Goal: Book appointment/travel/reservation

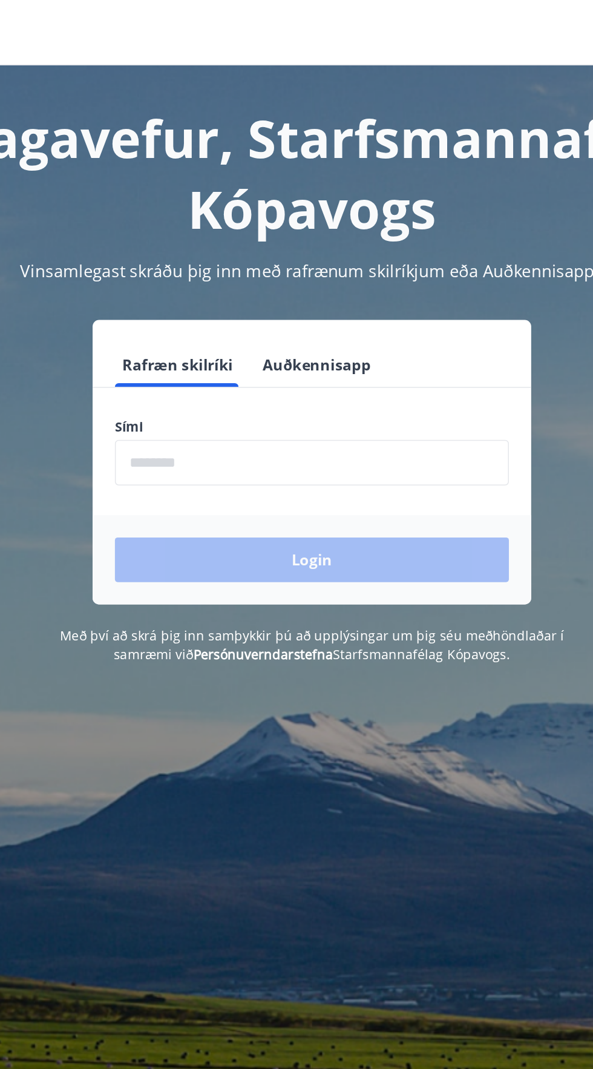
click at [356, 309] on input "phone" at bounding box center [296, 307] width 257 height 30
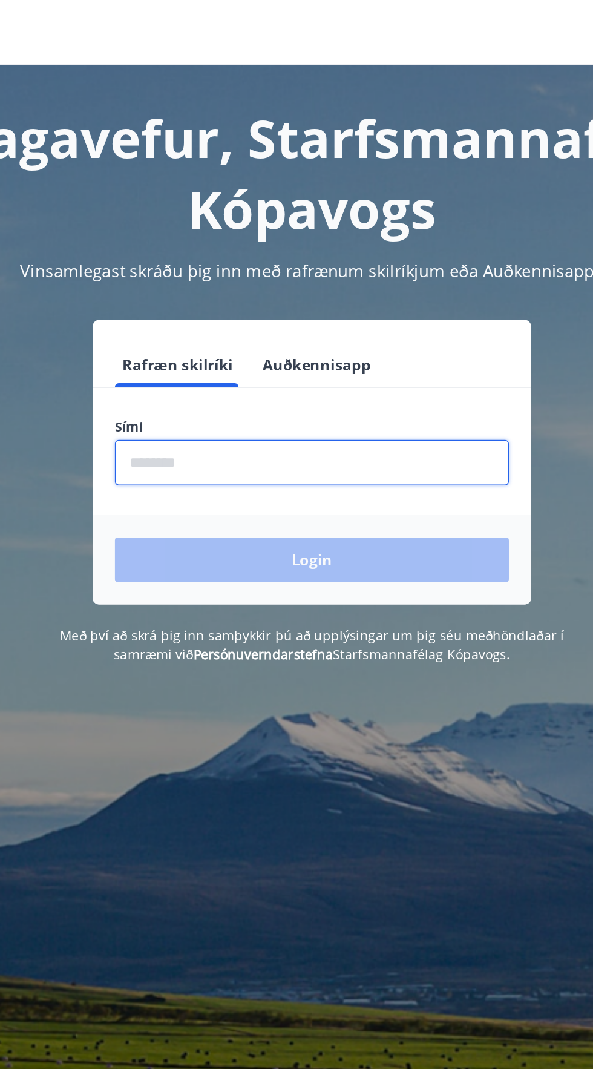
type input "********"
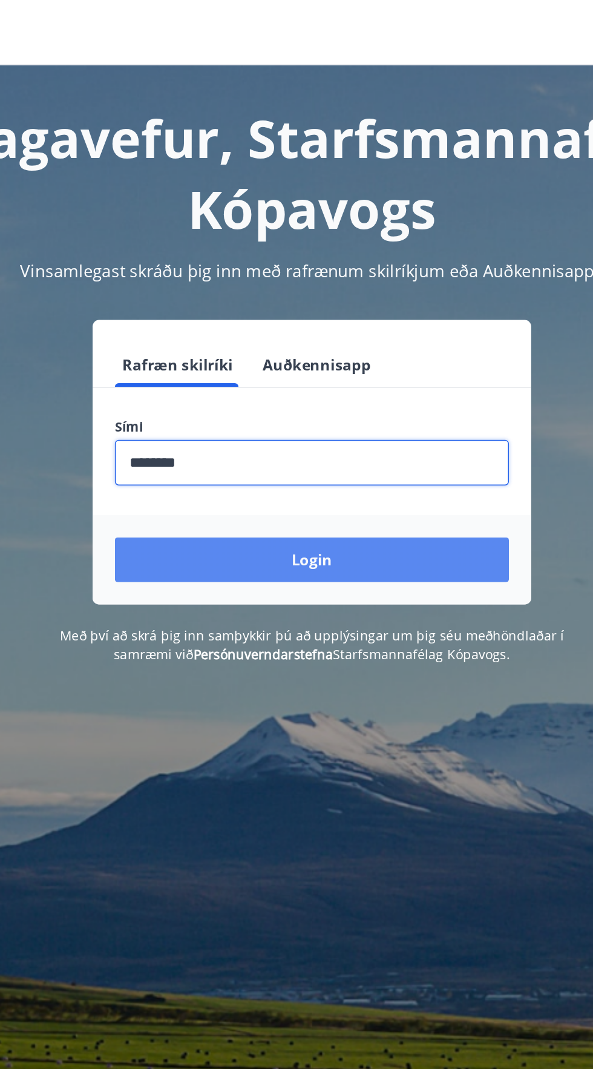
click at [380, 369] on button "Login" at bounding box center [296, 370] width 257 height 29
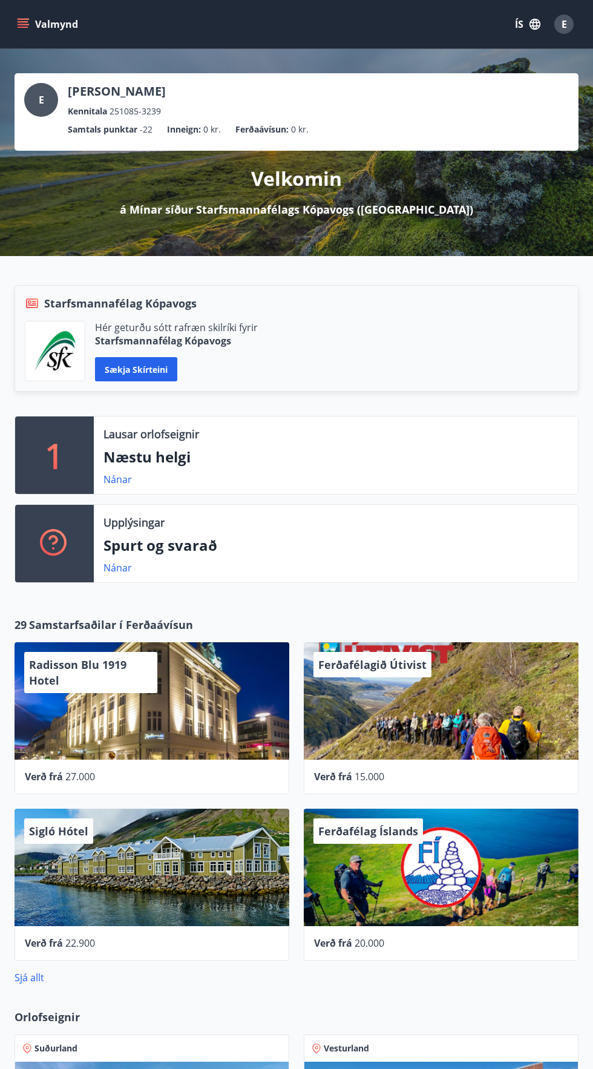
click at [37, 28] on button "Valmynd" at bounding box center [49, 24] width 68 height 22
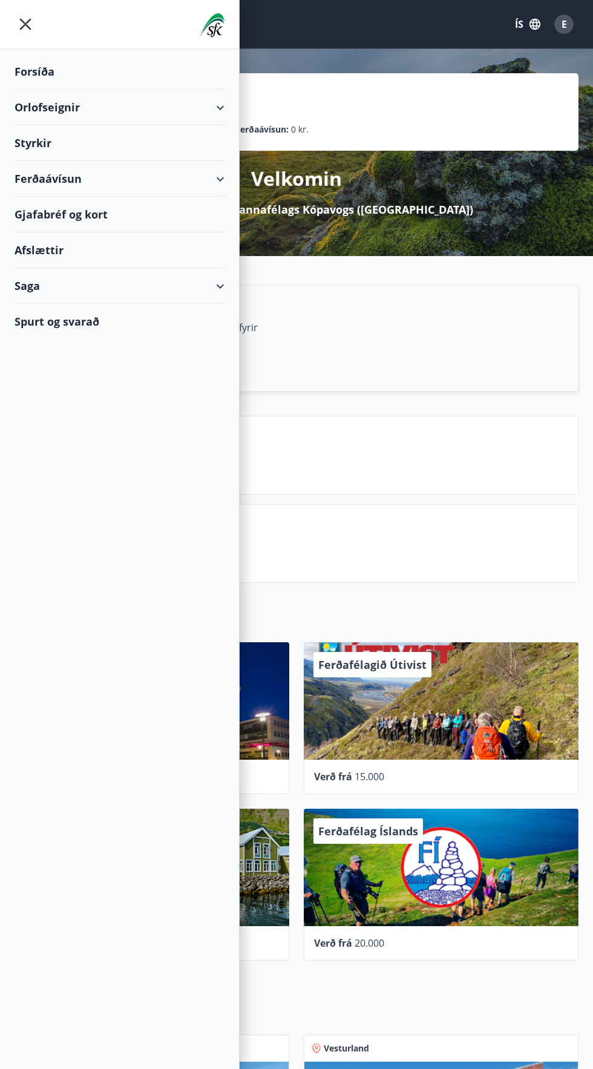
click at [123, 114] on div "Orlofseignir" at bounding box center [120, 108] width 210 height 36
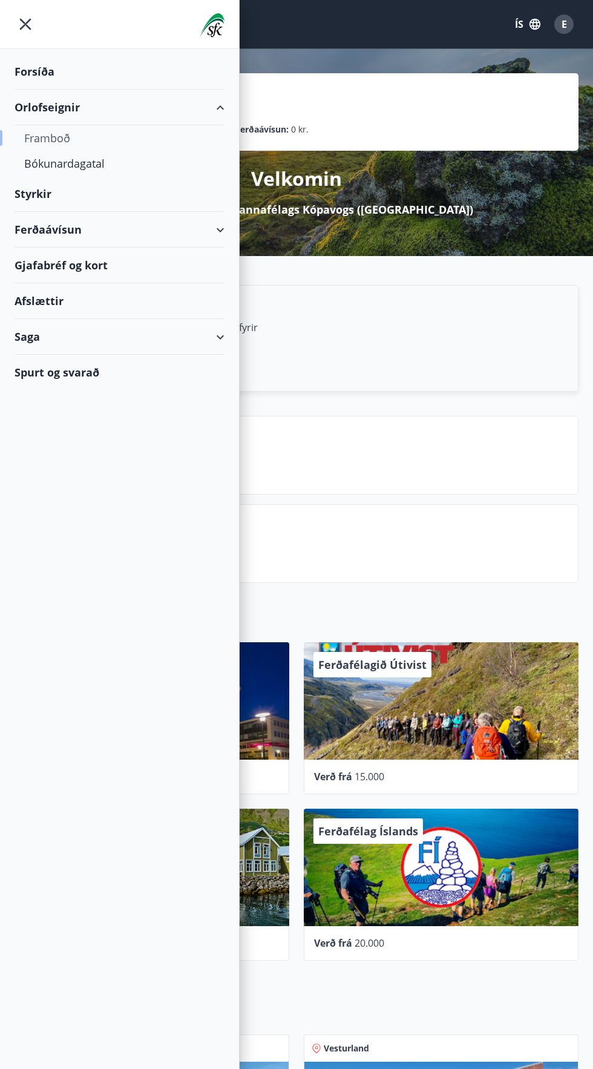
click at [56, 141] on div "Framboð" at bounding box center [119, 137] width 191 height 25
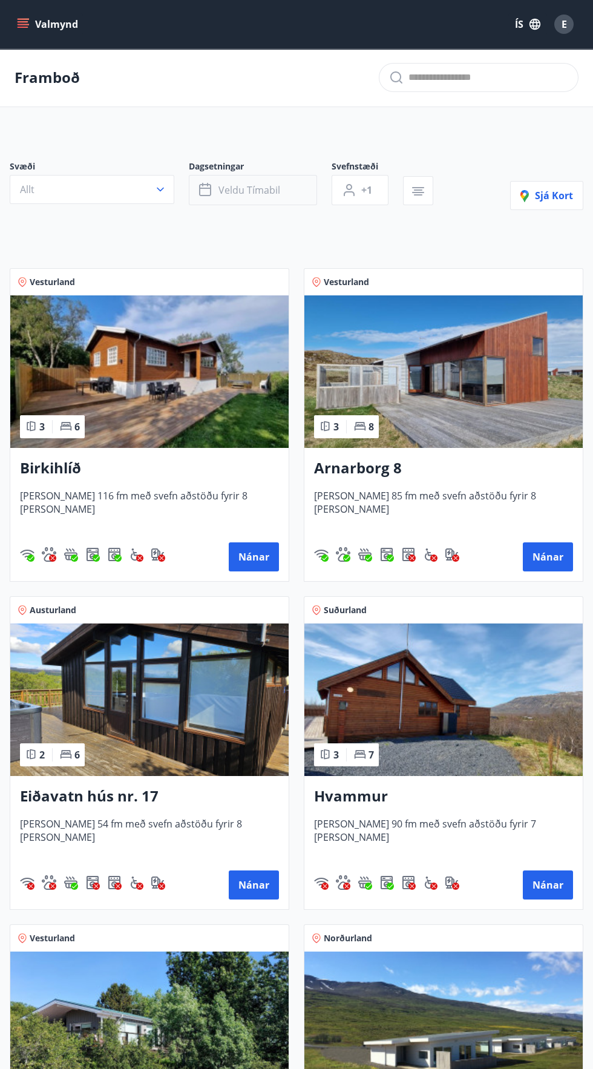
click at [253, 189] on span "Veldu tímabil" at bounding box center [249, 189] width 62 height 13
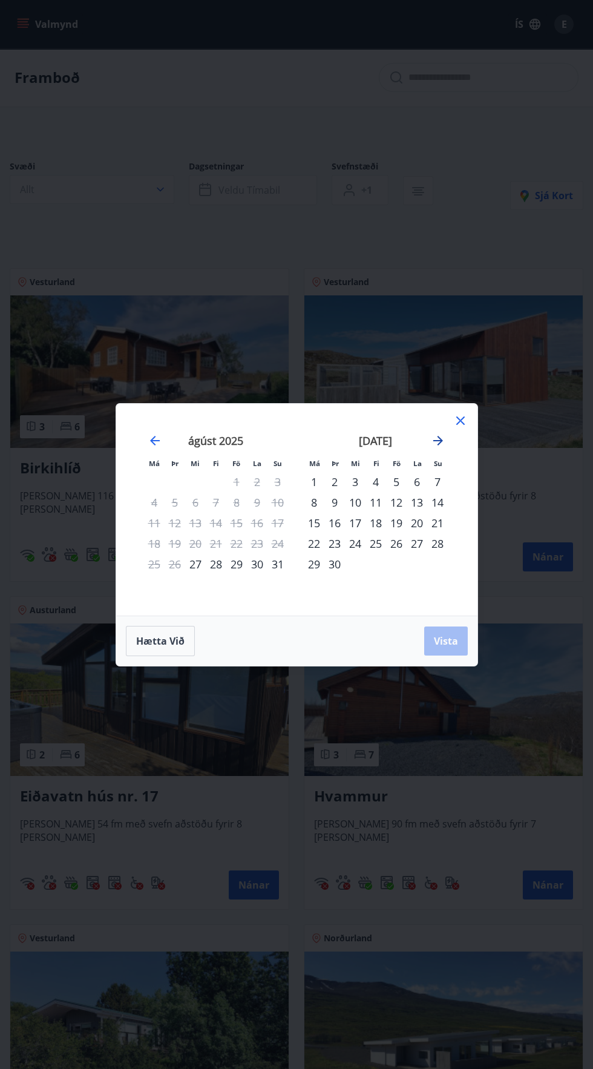
click at [437, 441] on icon "Move forward to switch to the next month." at bounding box center [438, 441] width 10 height 10
click at [442, 441] on icon "Move forward to switch to the next month." at bounding box center [438, 441] width 10 height 10
click at [401, 559] on div "28" at bounding box center [396, 564] width 21 height 21
click at [395, 546] on div "21" at bounding box center [396, 543] width 21 height 21
click at [442, 545] on div "23" at bounding box center [437, 543] width 21 height 21
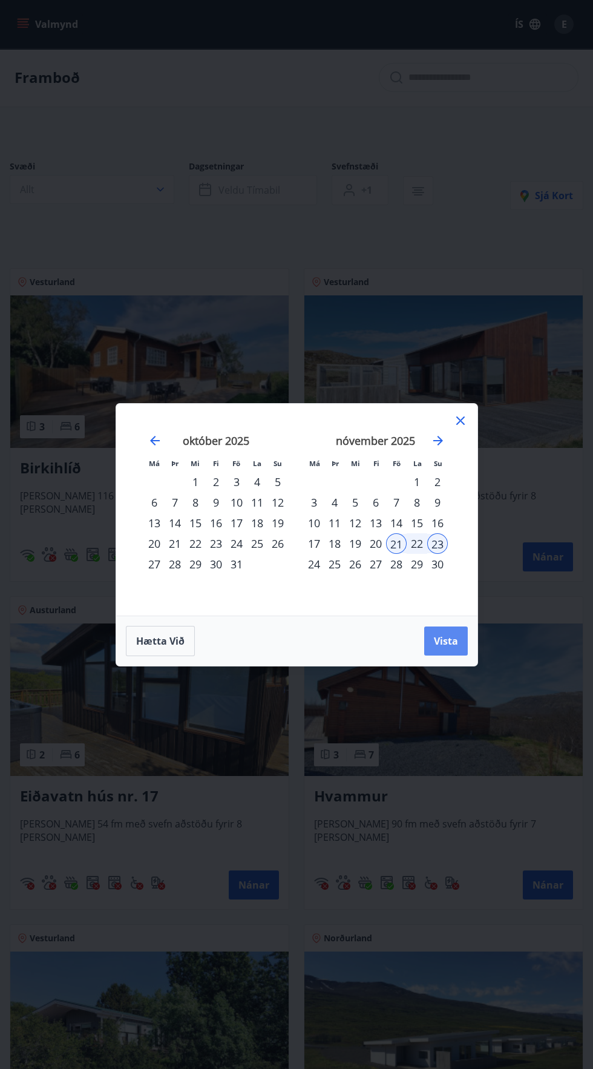
click at [450, 644] on span "Vista" at bounding box center [446, 640] width 24 height 13
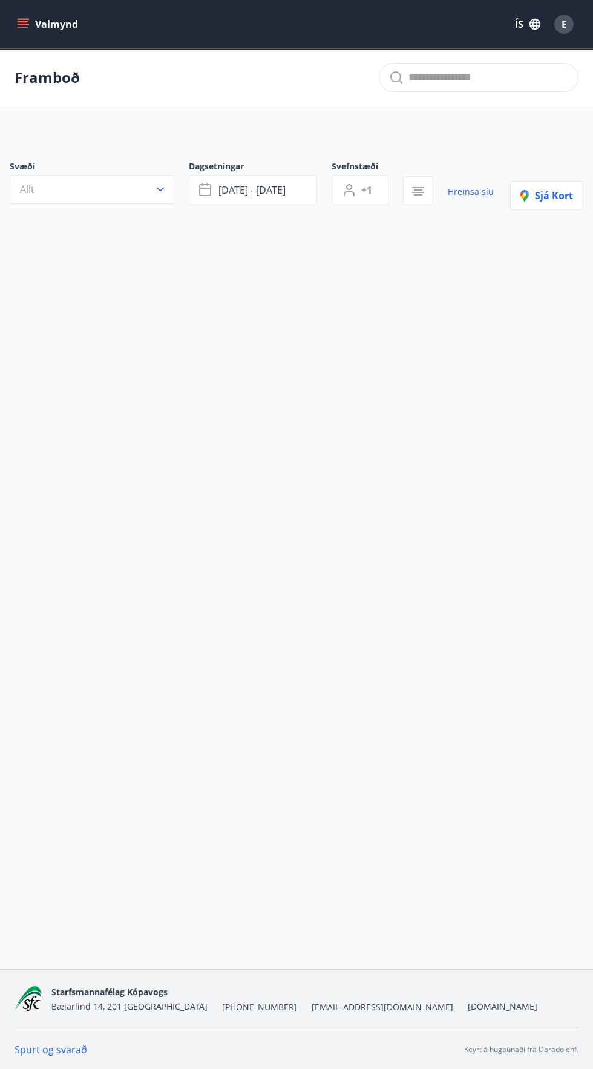
click at [36, 27] on button "Valmynd" at bounding box center [49, 24] width 68 height 22
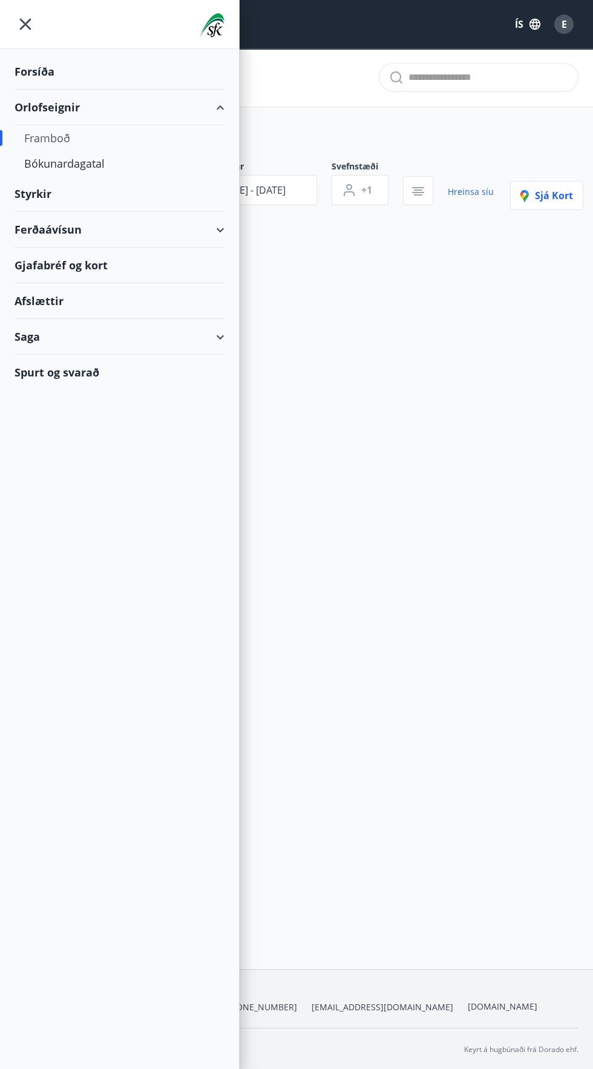
click at [589, 935] on div "Valmynd ÍS E Framboð Svæði Allt Dagsetningar [DATE] - [DATE] Svefnstæði +1 Hrei…" at bounding box center [296, 484] width 593 height 969
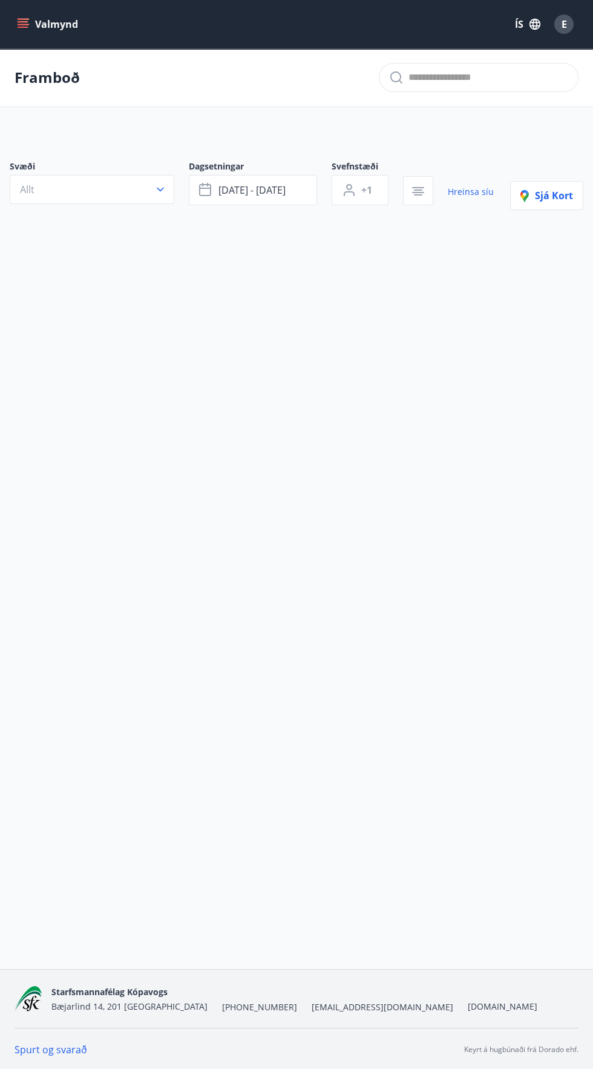
click at [17, 28] on icon "menu" at bounding box center [23, 24] width 12 height 12
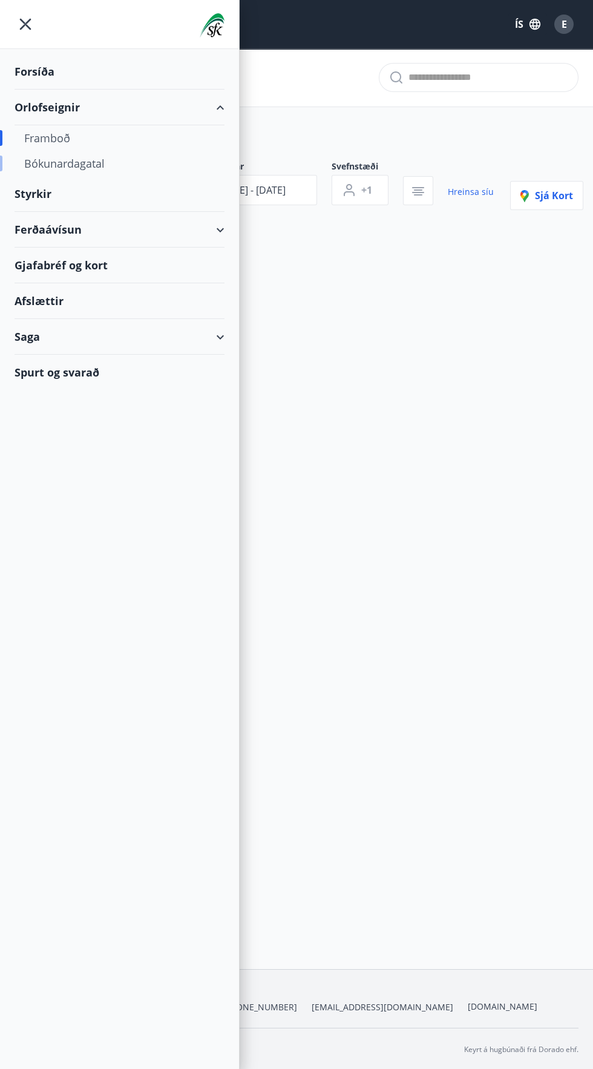
click at [103, 159] on div "Bókunardagatal" at bounding box center [119, 163] width 191 height 25
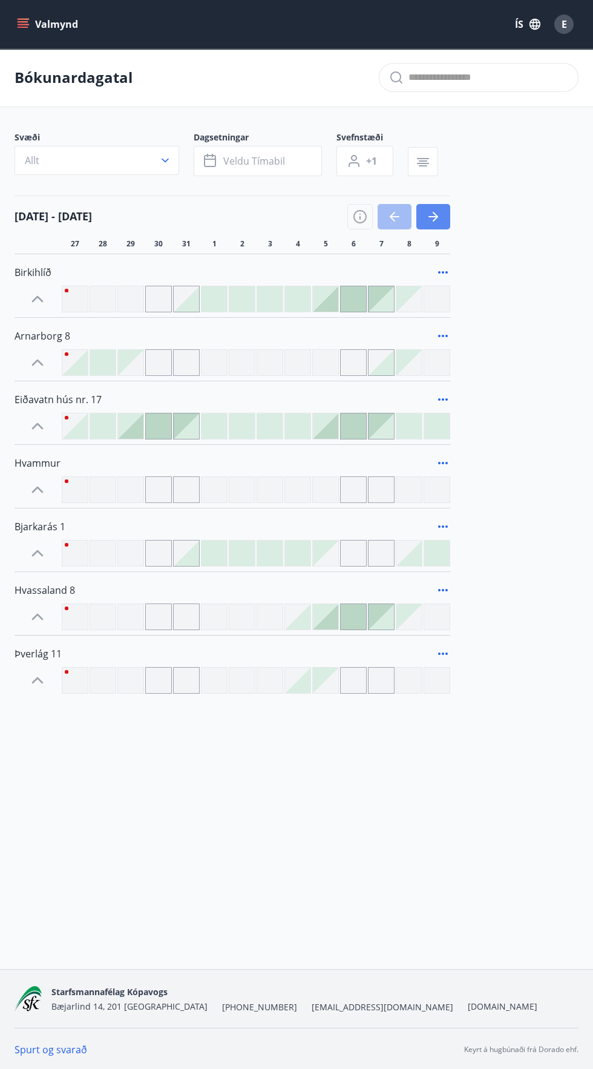
click at [431, 220] on icon "button" at bounding box center [433, 216] width 15 height 15
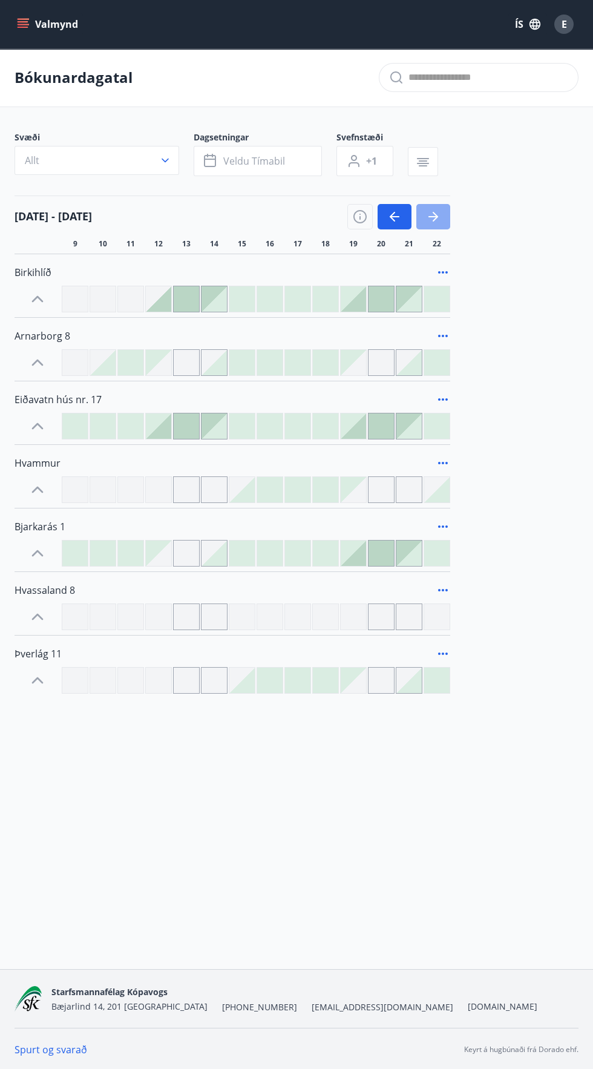
click at [436, 215] on icon "button" at bounding box center [435, 217] width 5 height 10
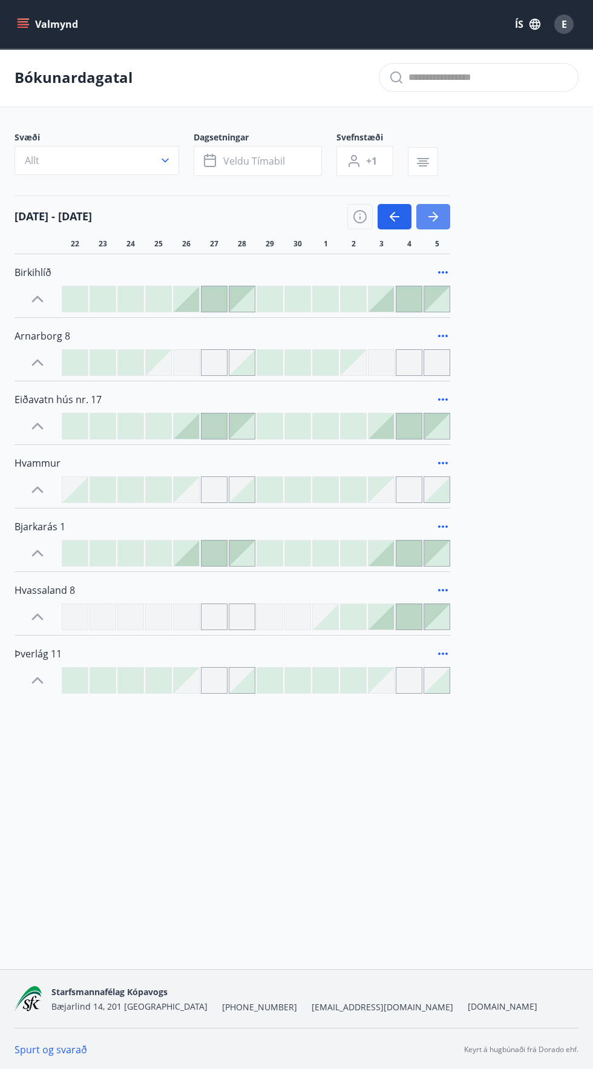
click at [433, 217] on icon "button" at bounding box center [433, 216] width 10 height 1
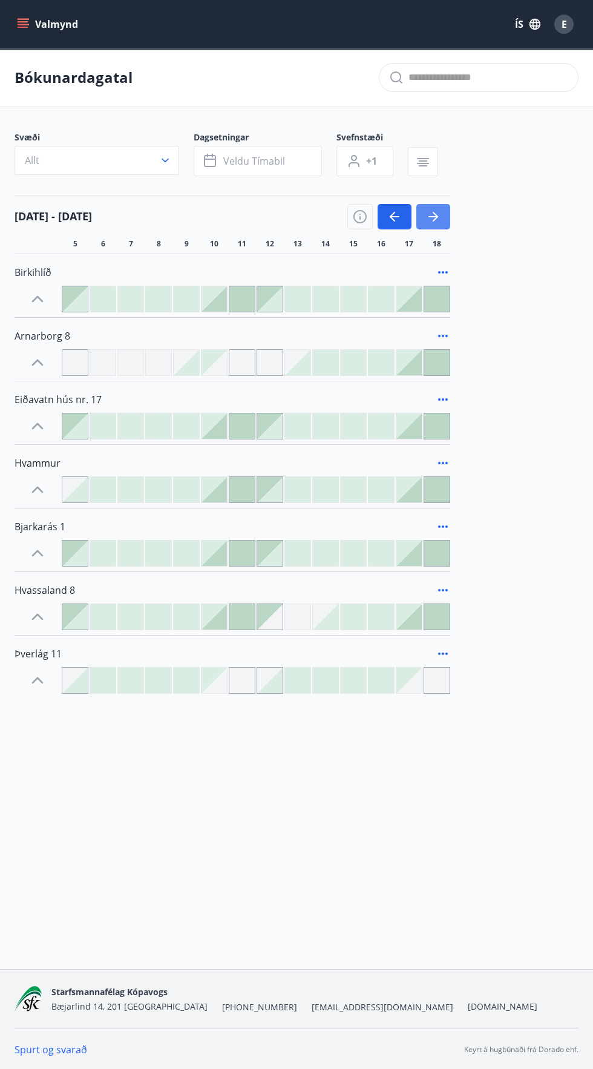
click at [435, 217] on icon "button" at bounding box center [433, 216] width 10 height 1
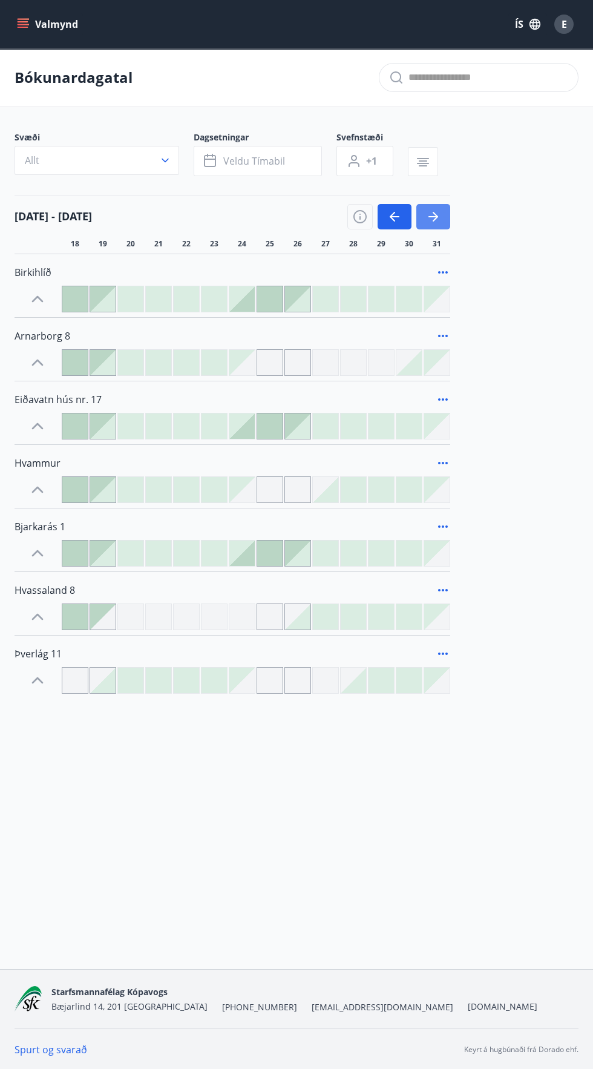
click at [436, 217] on icon "button" at bounding box center [435, 217] width 5 height 10
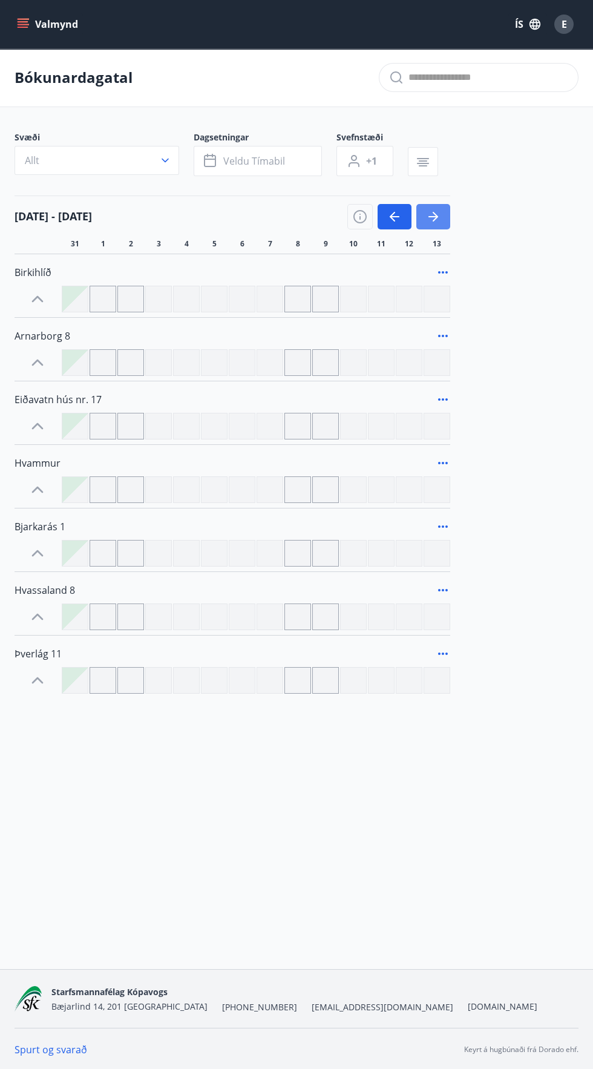
click at [431, 219] on icon "button" at bounding box center [433, 216] width 15 height 15
click at [23, 24] on icon "menu" at bounding box center [24, 24] width 13 height 1
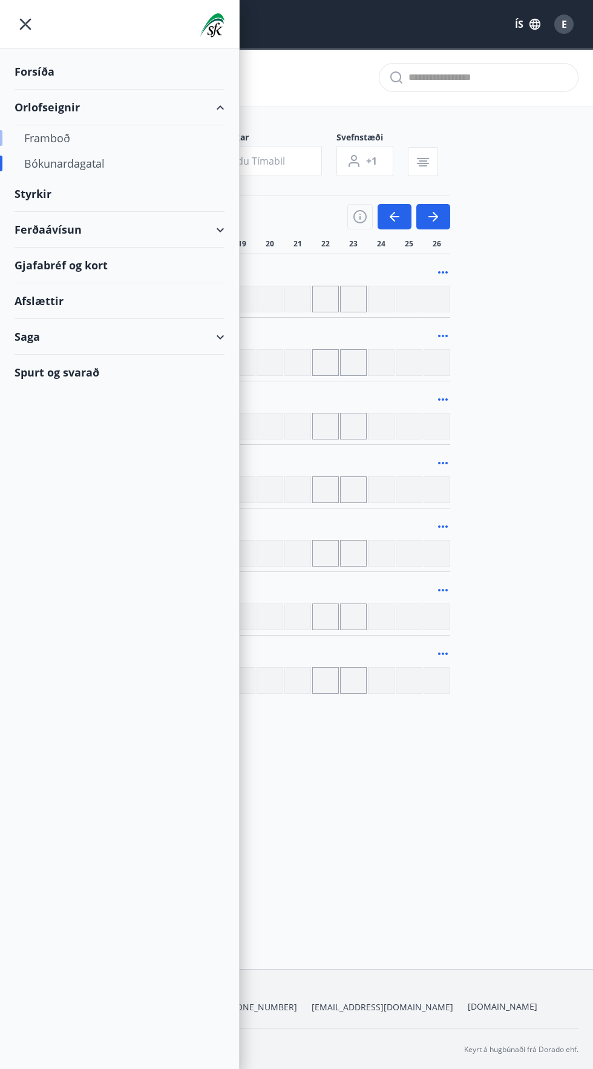
click at [60, 141] on div "Framboð" at bounding box center [119, 137] width 191 height 25
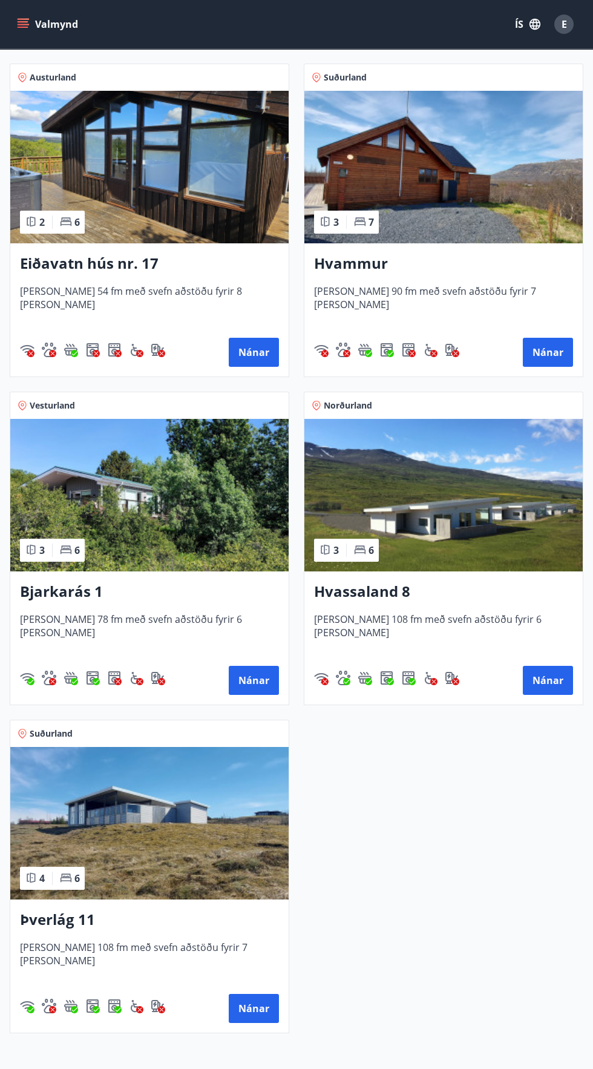
scroll to position [586, 0]
